Goal: Navigation & Orientation: Find specific page/section

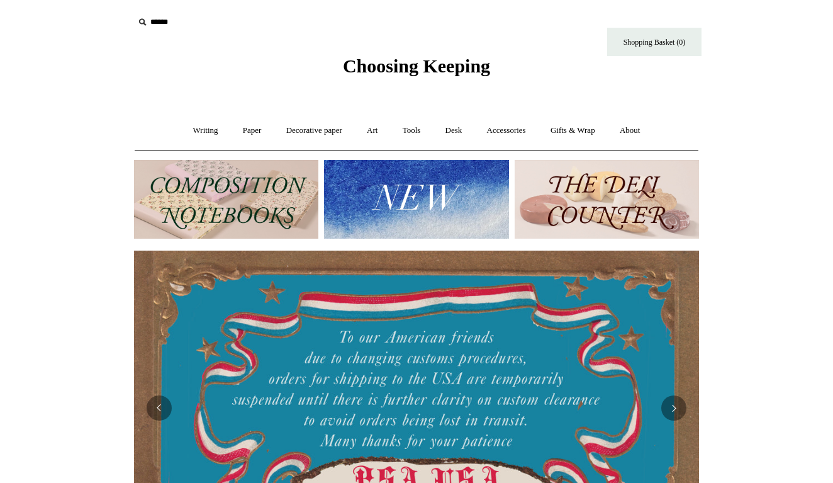
click at [220, 181] on img at bounding box center [226, 199] width 184 height 79
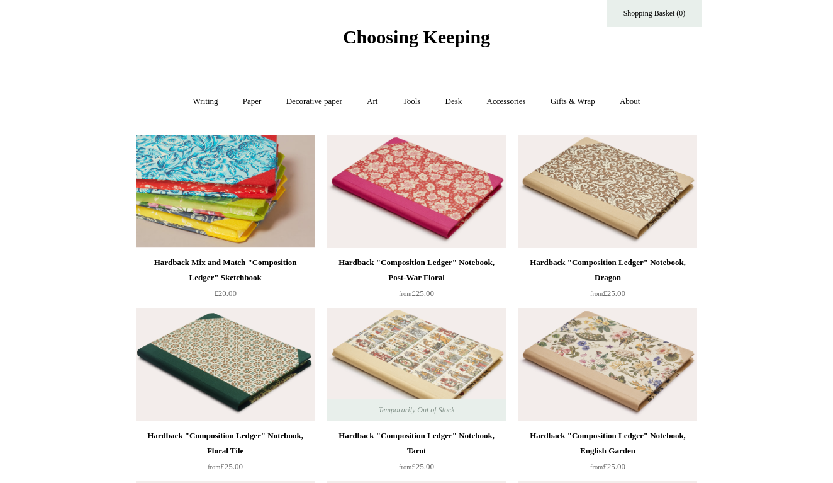
scroll to position [30, 0]
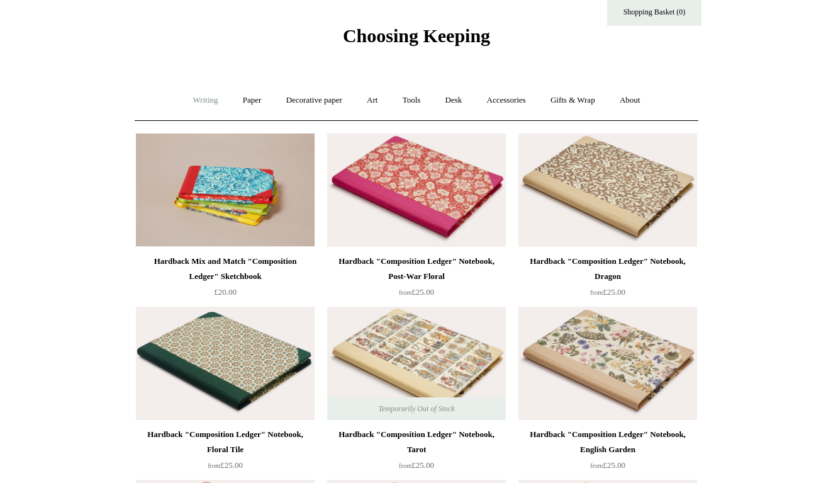
click at [193, 98] on link "Writing +" at bounding box center [206, 100] width 48 height 33
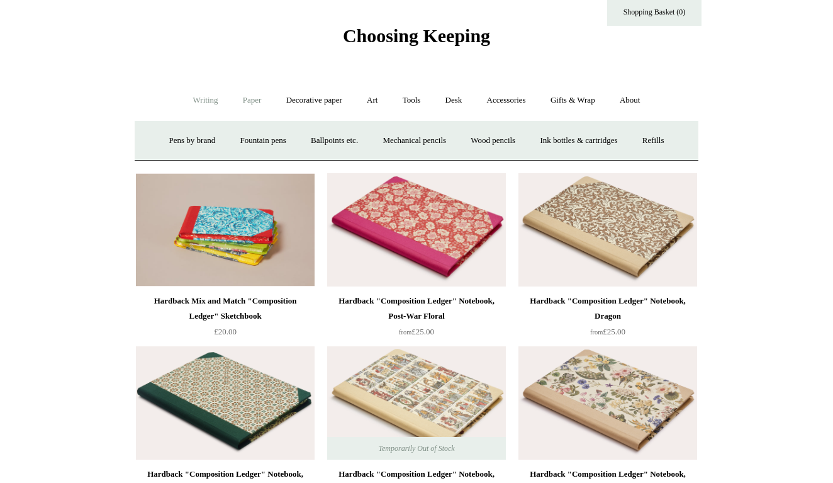
click at [245, 98] on link "Paper +" at bounding box center [253, 100] width 42 height 33
click at [289, 98] on link "Decorative paper +" at bounding box center [314, 100] width 79 height 33
click at [370, 94] on link "Art +" at bounding box center [372, 100] width 33 height 33
click at [381, 141] on link "Pastels & charcoal" at bounding box center [362, 140] width 84 height 33
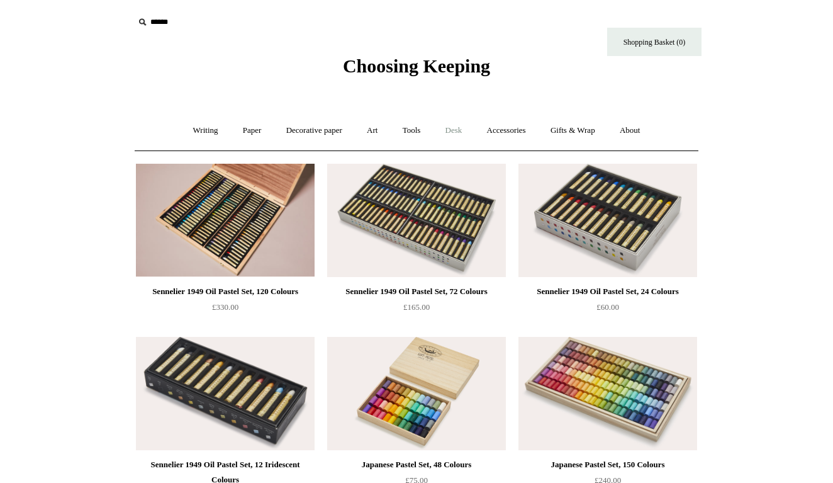
click at [463, 133] on link "Desk +" at bounding box center [454, 130] width 40 height 33
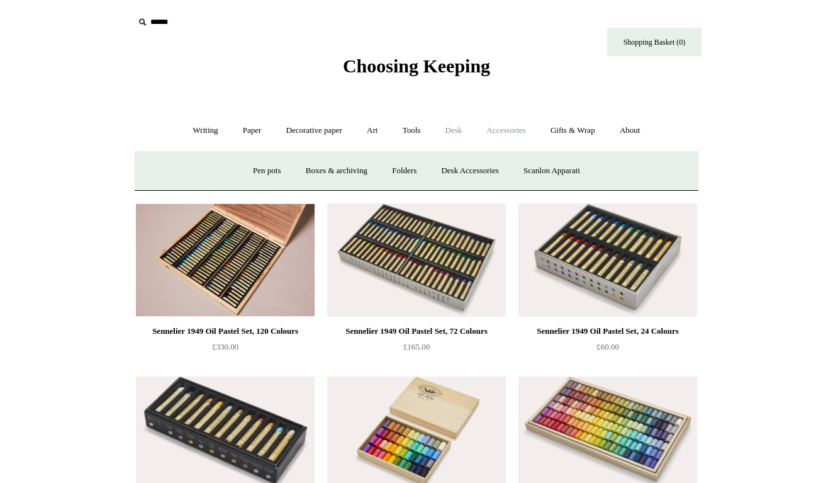
click at [496, 125] on link "Accessories +" at bounding box center [507, 130] width 62 height 33
click at [198, 171] on link "Personal Accessories +" at bounding box center [202, 170] width 91 height 33
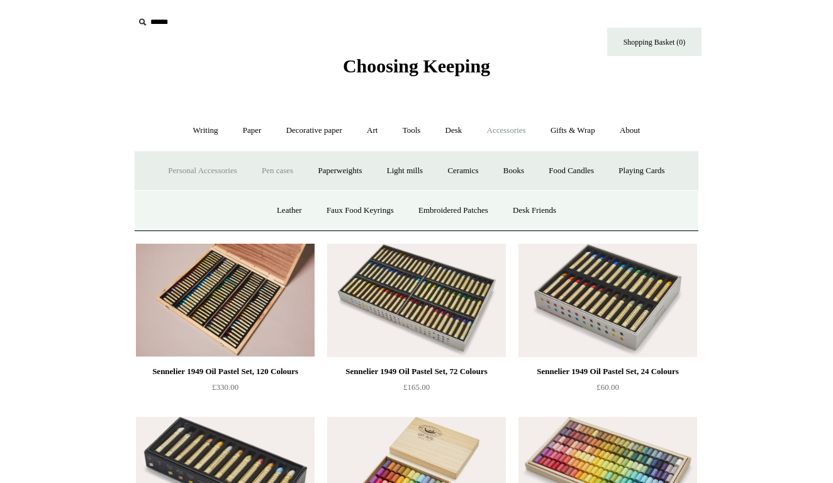
click at [261, 171] on link "Pen cases" at bounding box center [277, 170] width 54 height 33
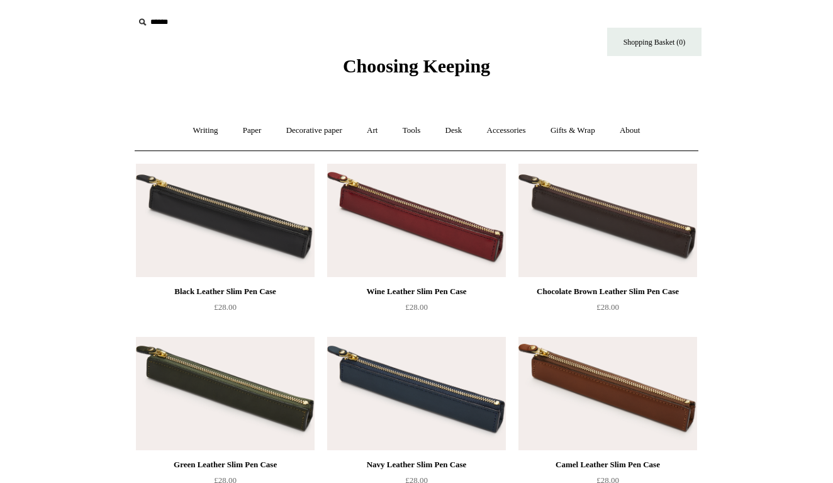
scroll to position [8, 0]
